Goal: Find specific page/section: Find specific page/section

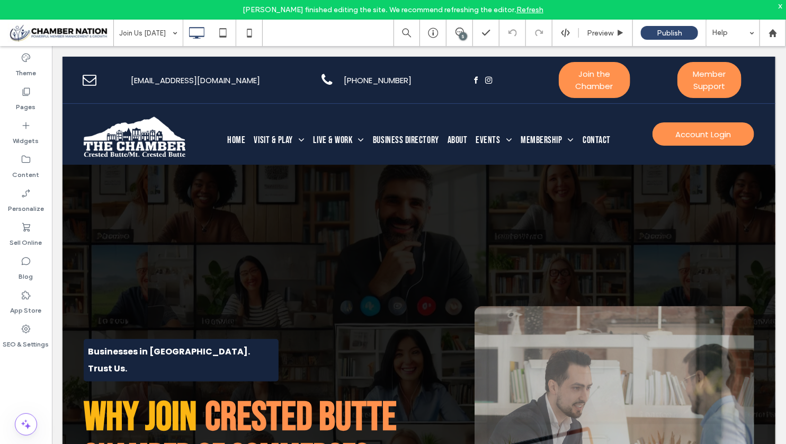
click at [782, 9] on div "x" at bounding box center [780, 5] width 5 height 9
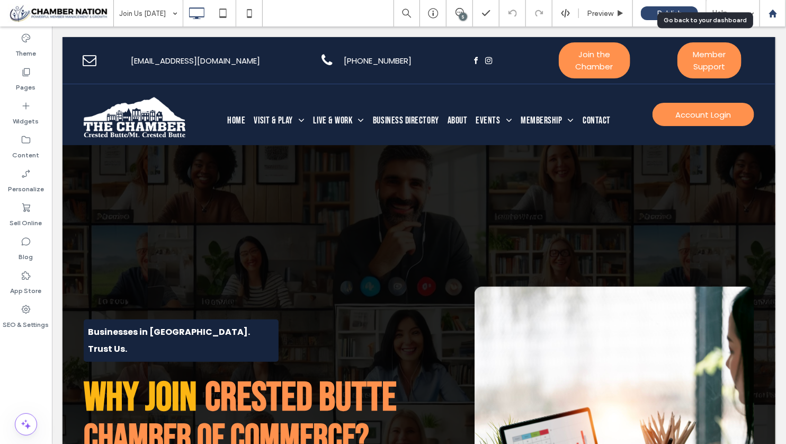
click at [777, 12] on icon at bounding box center [773, 13] width 9 height 9
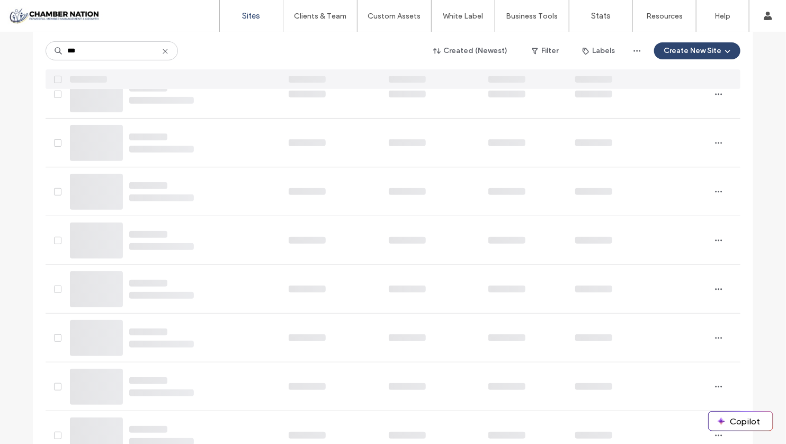
scroll to position [47, 0]
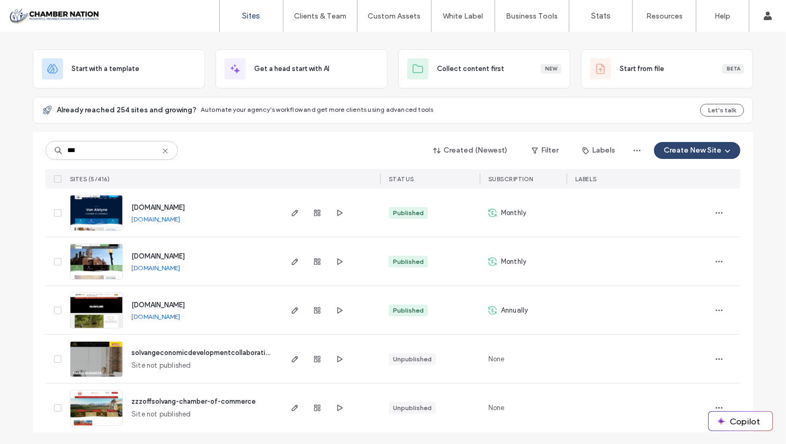
type input "***"
click at [174, 205] on span "[DOMAIN_NAME]" at bounding box center [158, 207] width 54 height 8
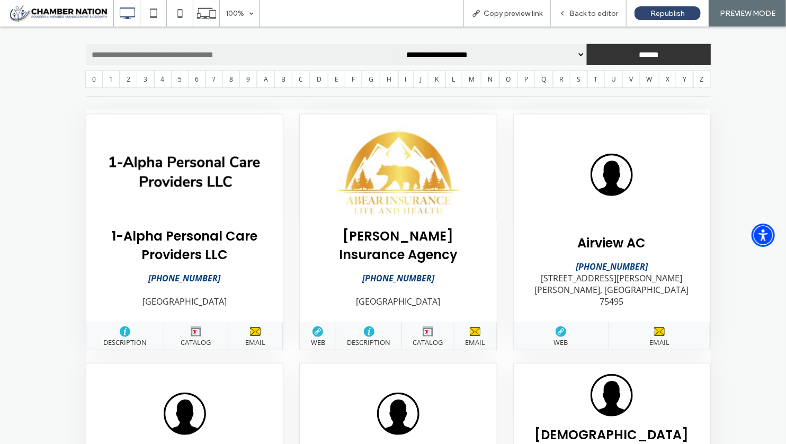
scroll to position [191, 0]
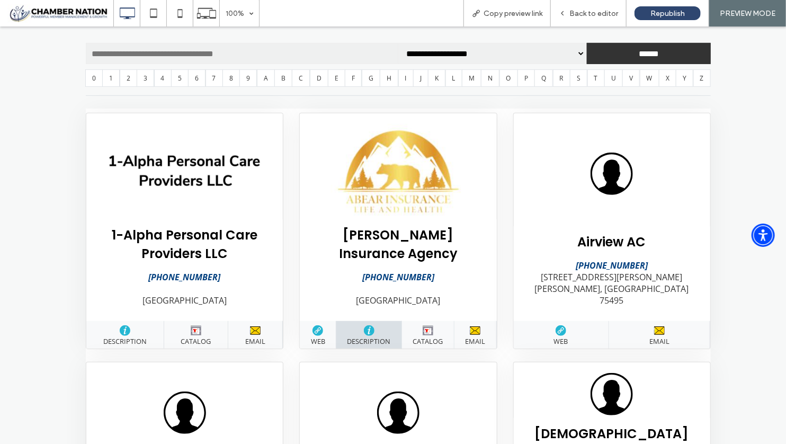
click at [355, 321] on link "DESCRIPTION" at bounding box center [370, 335] width 66 height 28
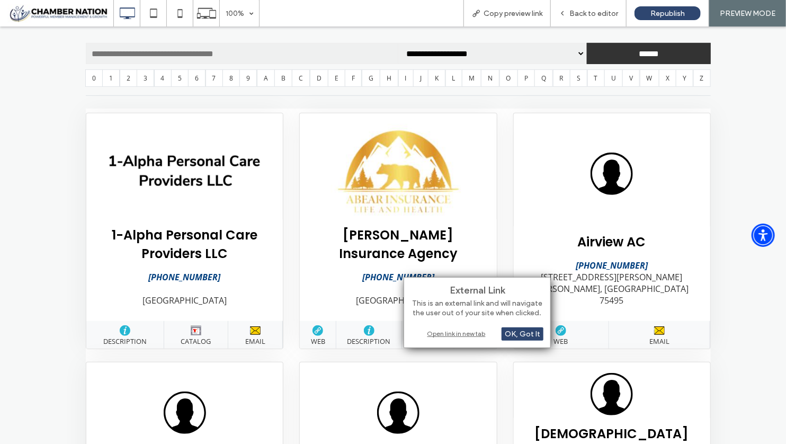
click at [460, 331] on div "Open link in new tab" at bounding box center [477, 333] width 132 height 11
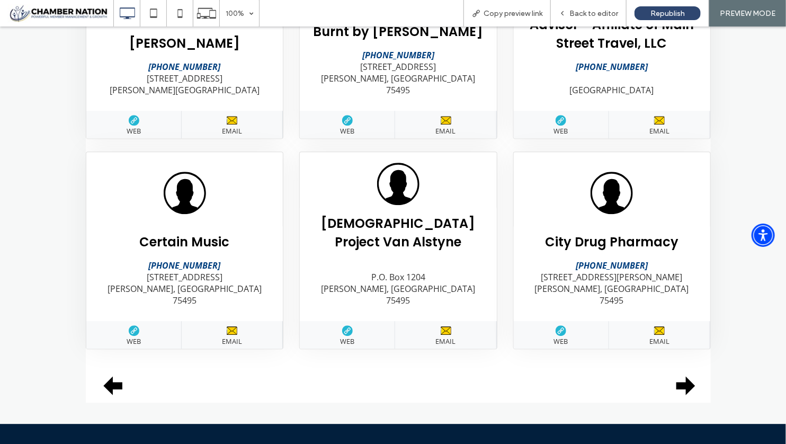
scroll to position [1246, 0]
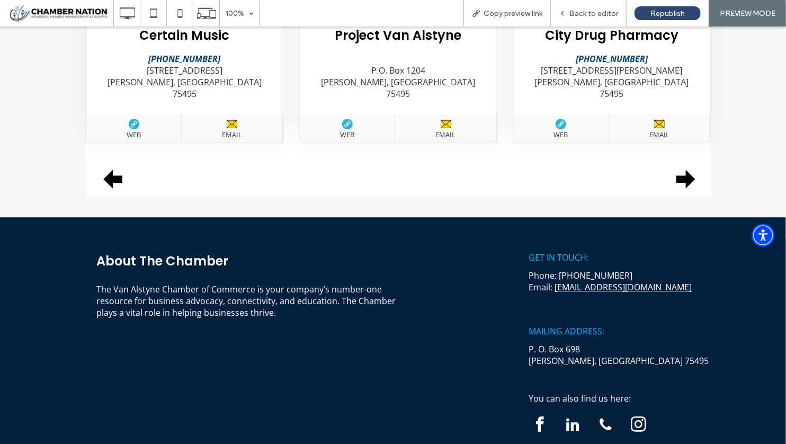
click at [686, 169] on icon at bounding box center [686, 178] width 19 height 19
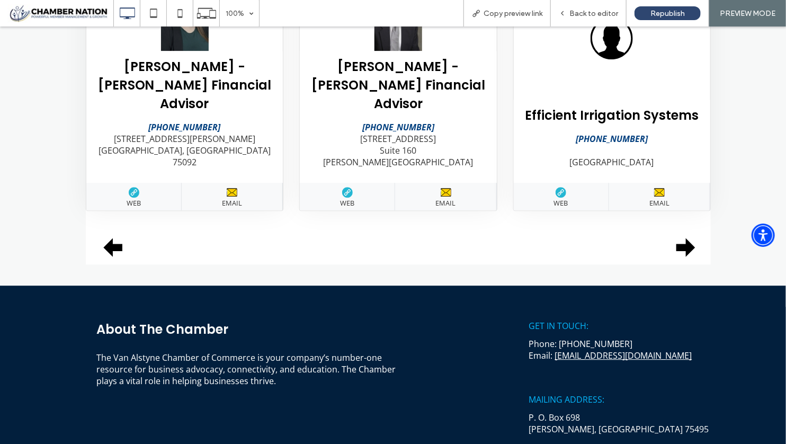
scroll to position [1260, 0]
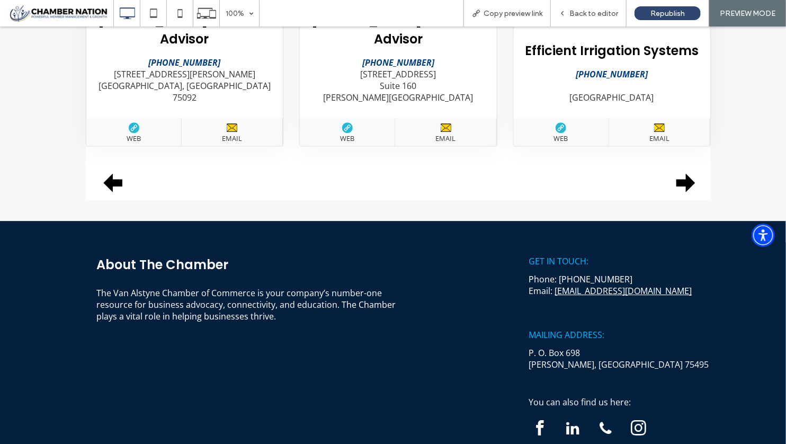
click at [681, 168] on icon at bounding box center [686, 182] width 29 height 29
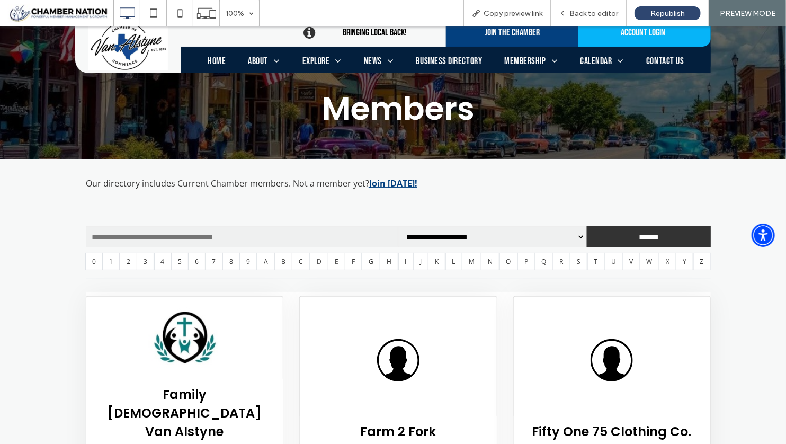
scroll to position [0, 0]
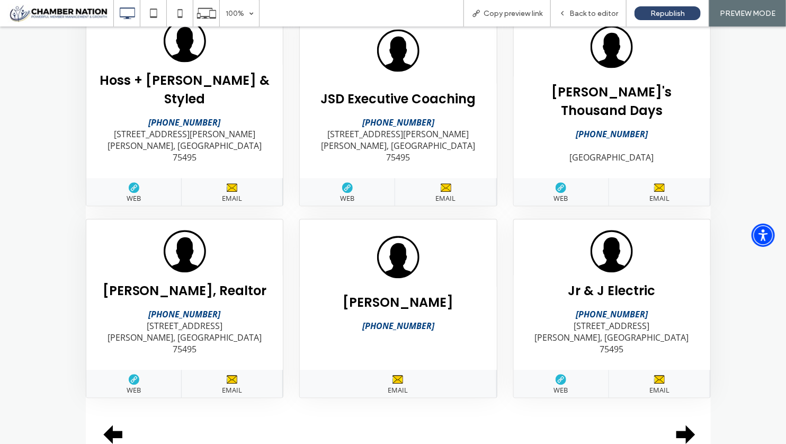
click at [684, 424] on icon at bounding box center [686, 433] width 19 height 19
